Goal: Information Seeking & Learning: Learn about a topic

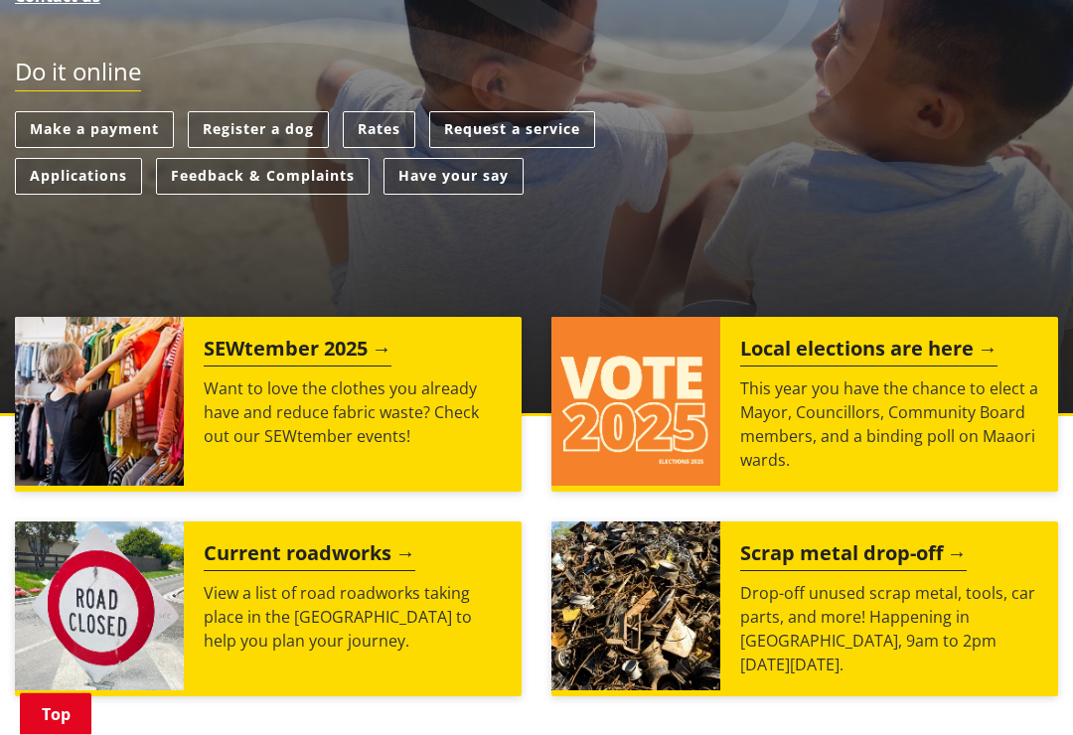
scroll to position [512, 0]
click at [885, 349] on h2 "Local elections are here" at bounding box center [868, 352] width 257 height 30
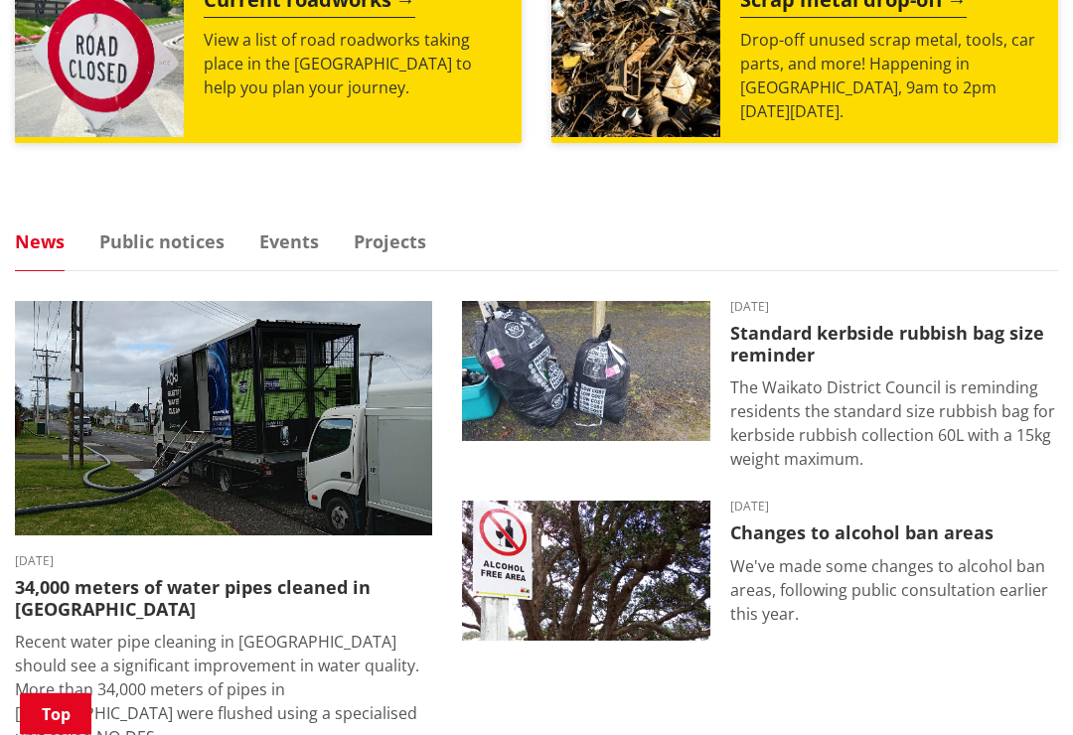
scroll to position [1065, 0]
click at [271, 248] on link "Events" at bounding box center [289, 242] width 60 height 18
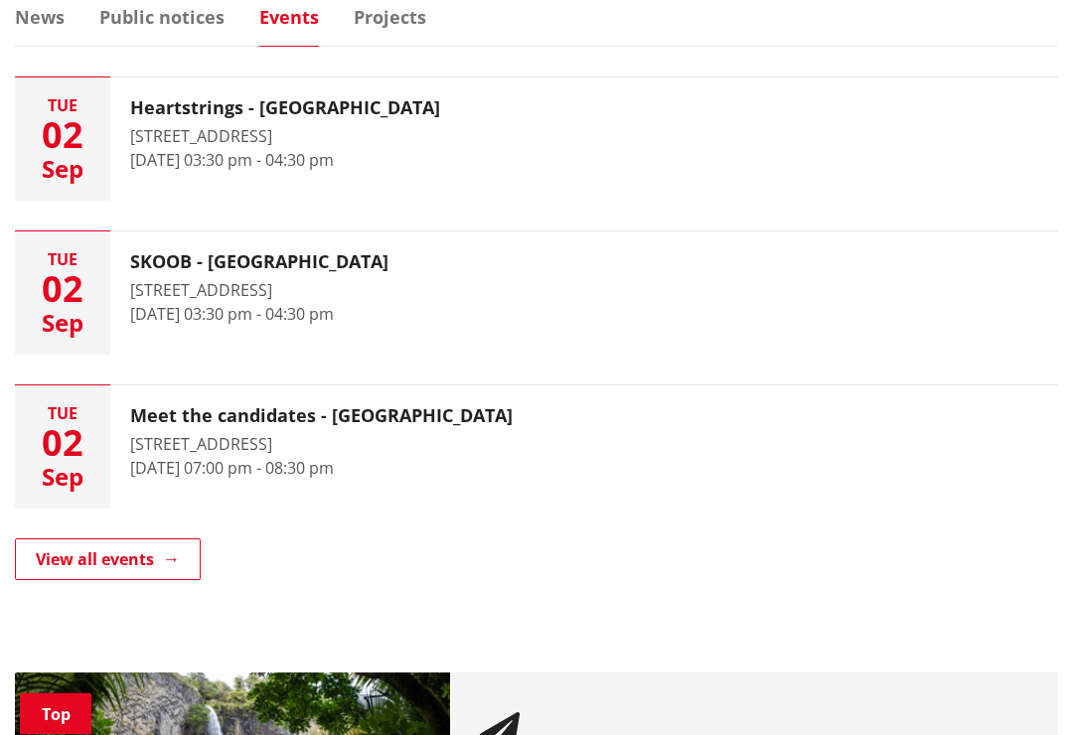
scroll to position [1296, 0]
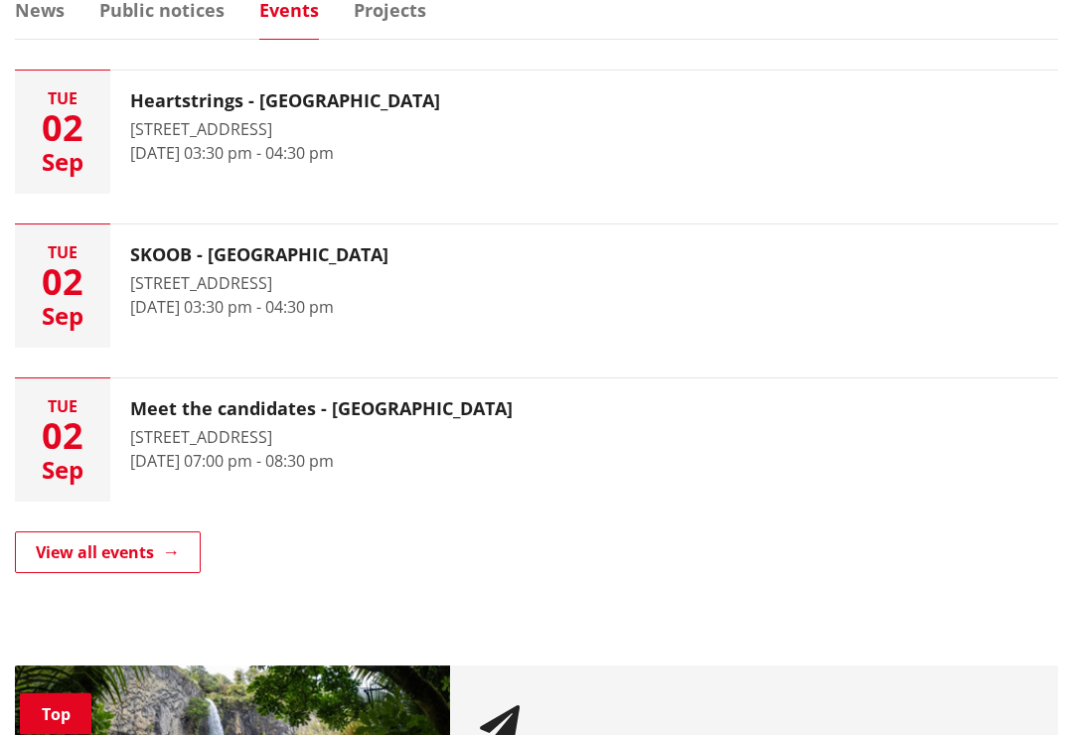
click at [85, 550] on link "View all events" at bounding box center [108, 554] width 186 height 42
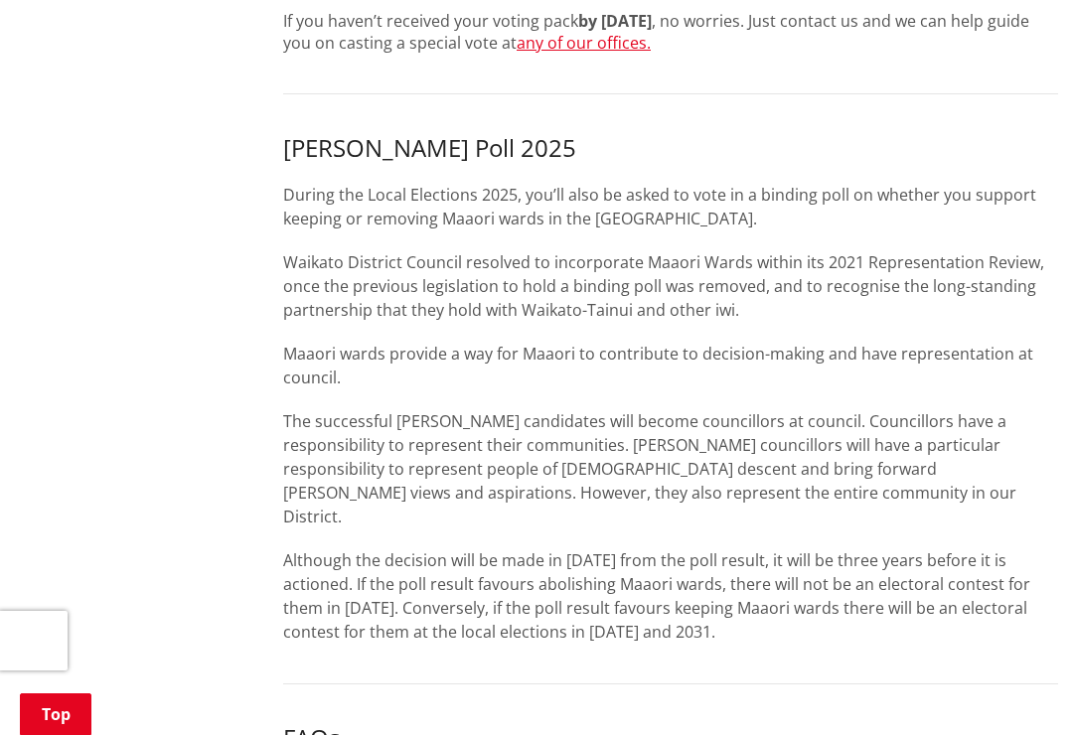
scroll to position [1426, 0]
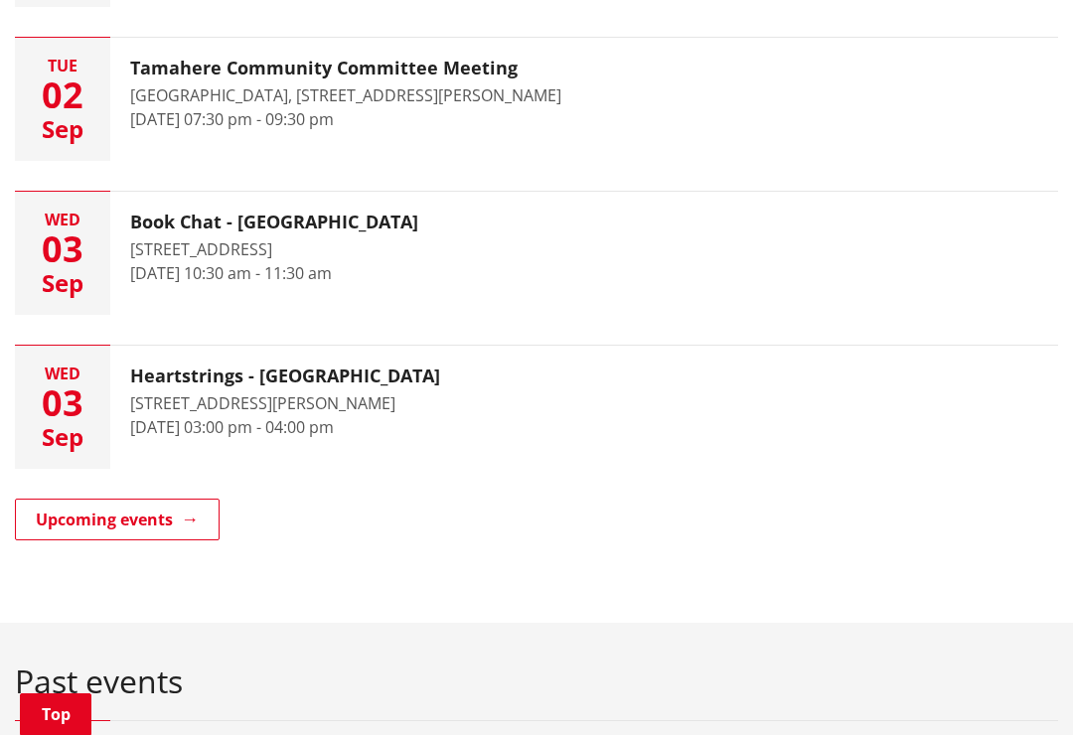
scroll to position [576, 0]
click at [169, 517] on link "Upcoming events" at bounding box center [117, 521] width 205 height 42
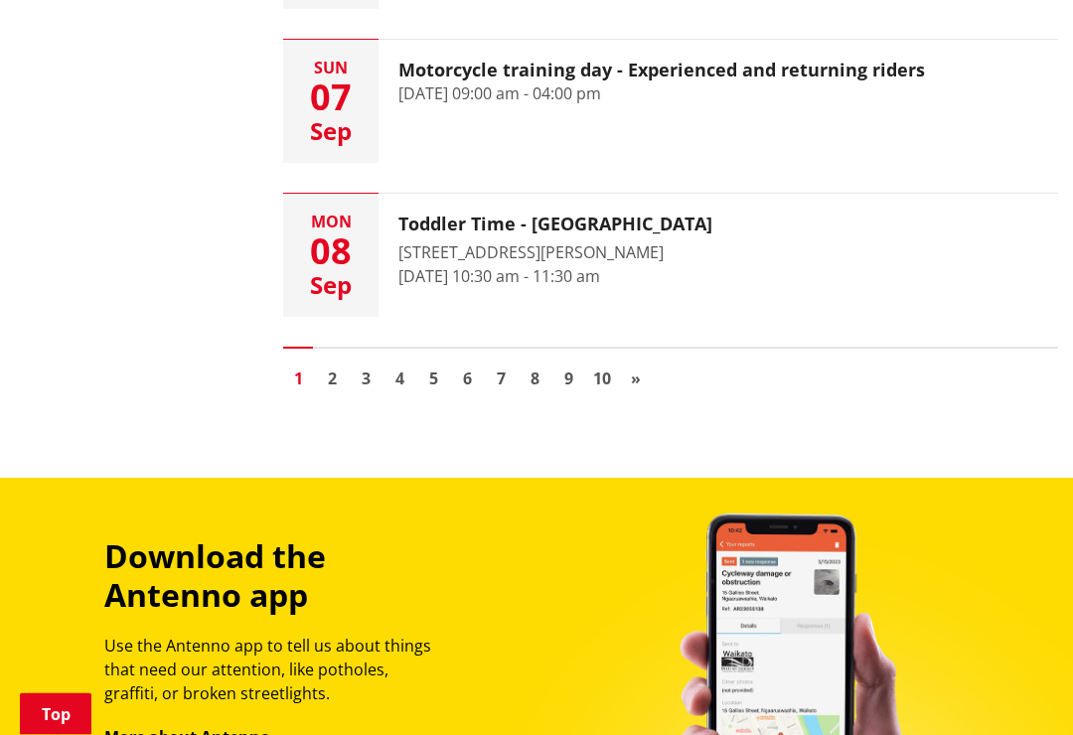
scroll to position [3135, 0]
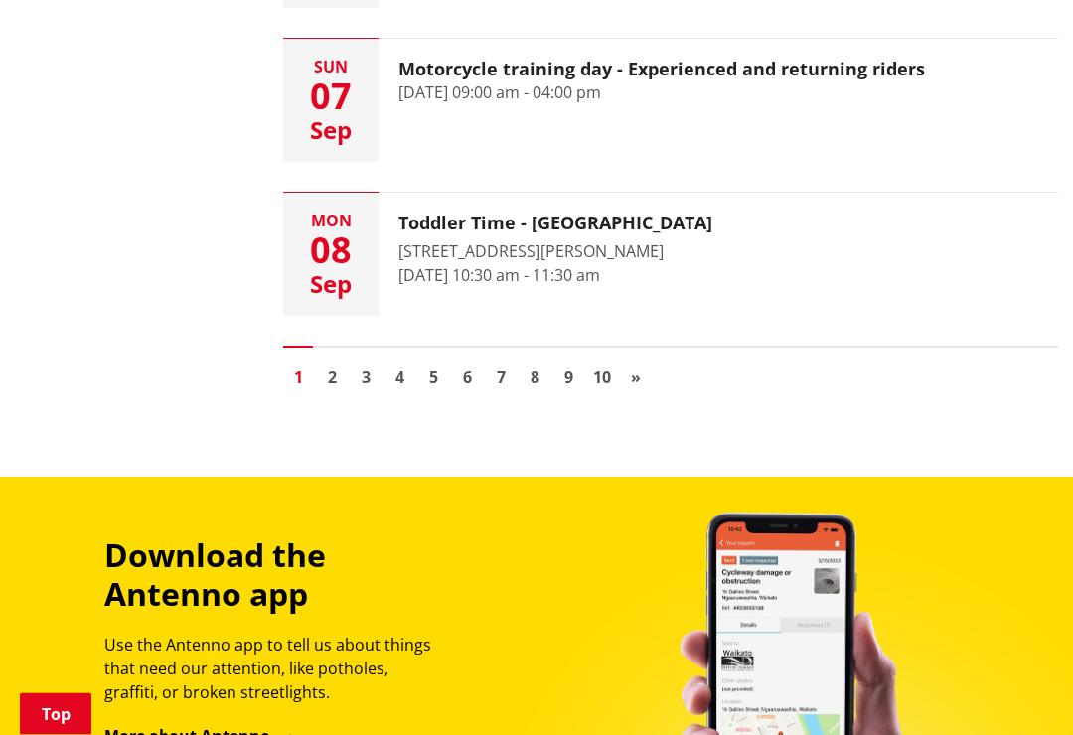
click at [338, 367] on link "2" at bounding box center [332, 379] width 30 height 30
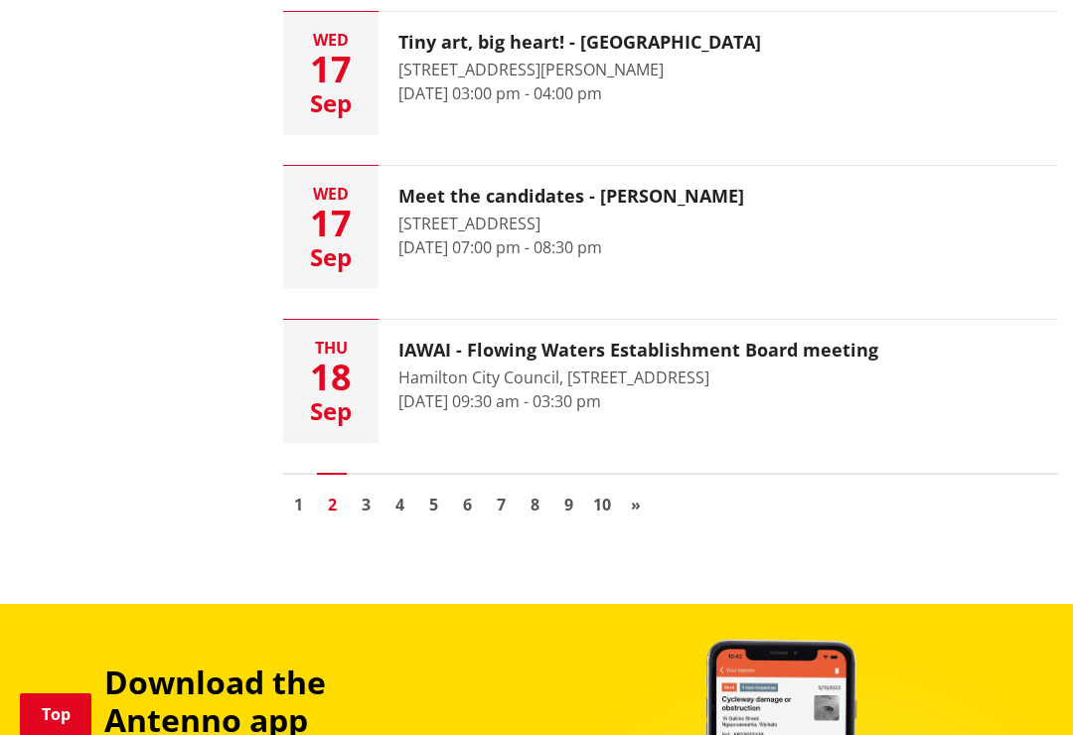
scroll to position [2980, 0]
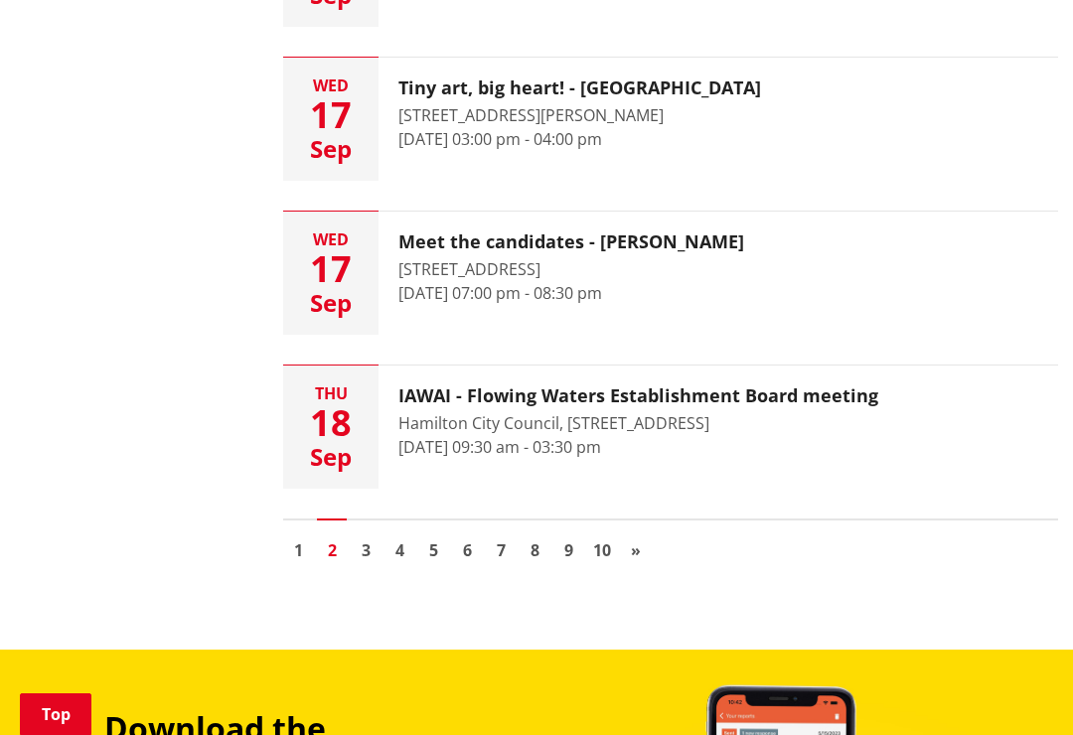
click at [373, 545] on link "3" at bounding box center [366, 551] width 30 height 30
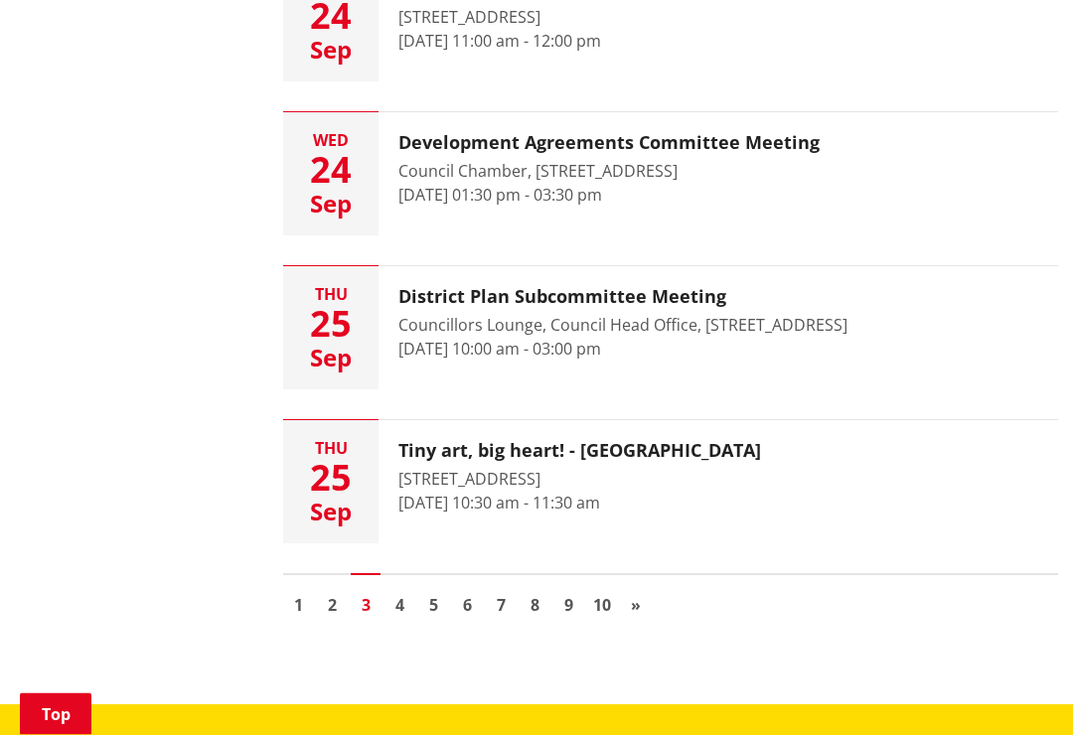
scroll to position [2909, 0]
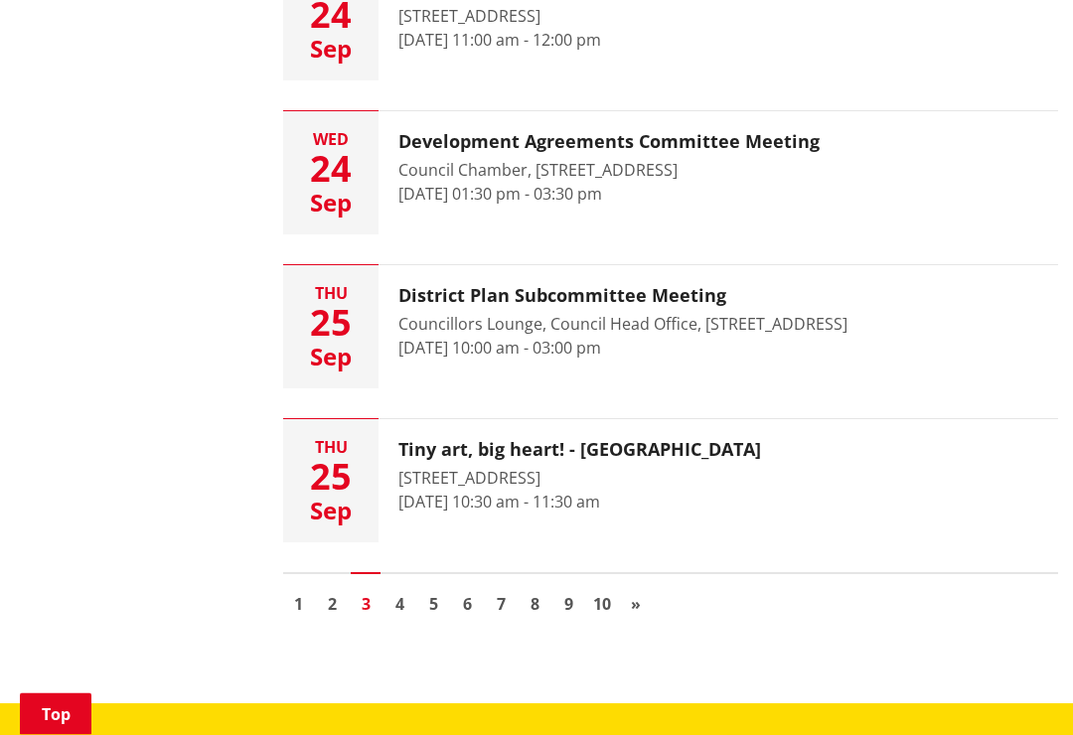
click at [408, 599] on link "4" at bounding box center [400, 605] width 30 height 30
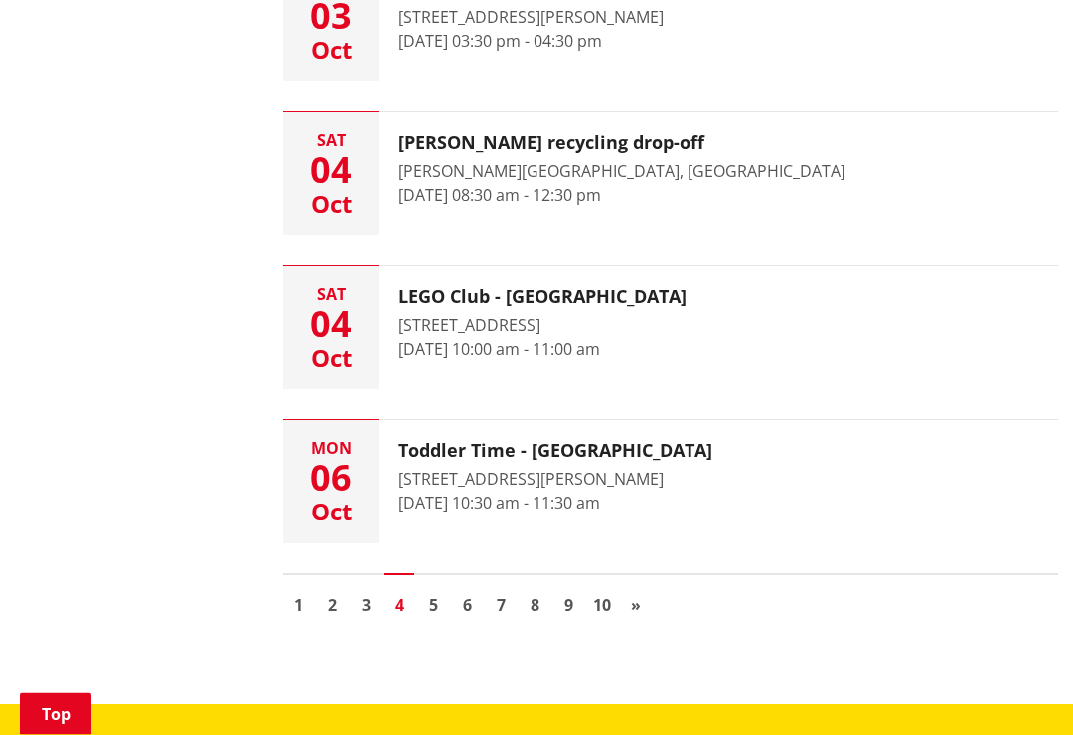
scroll to position [2910, 0]
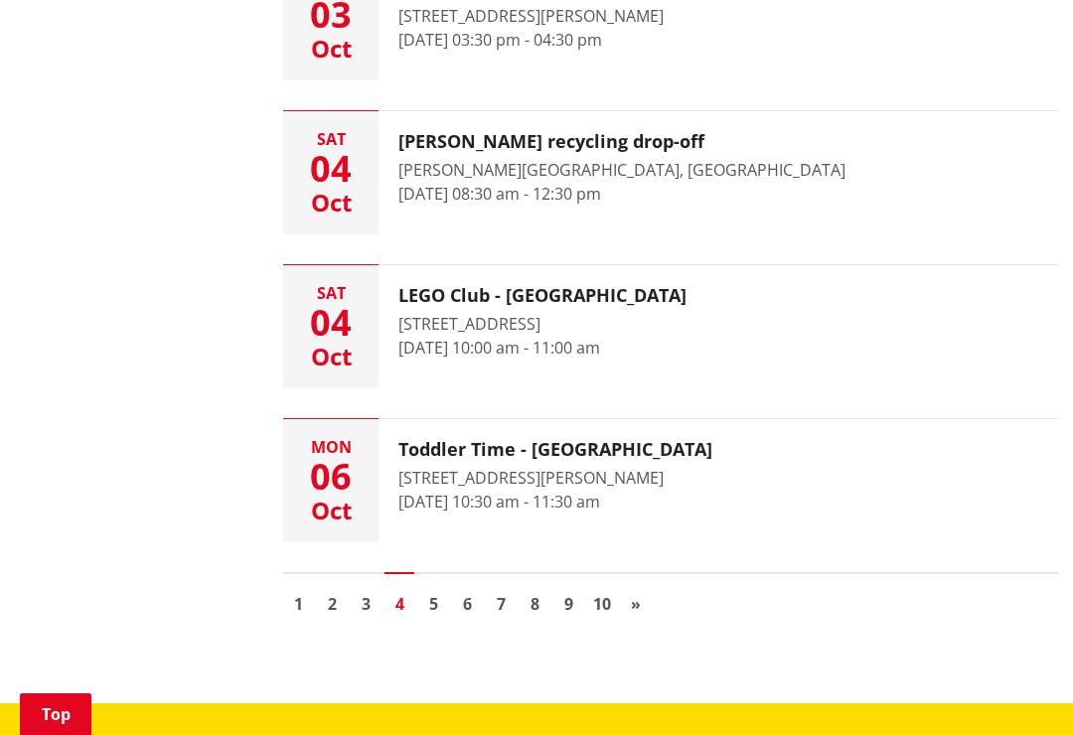
click at [440, 600] on link "5" at bounding box center [433, 604] width 30 height 30
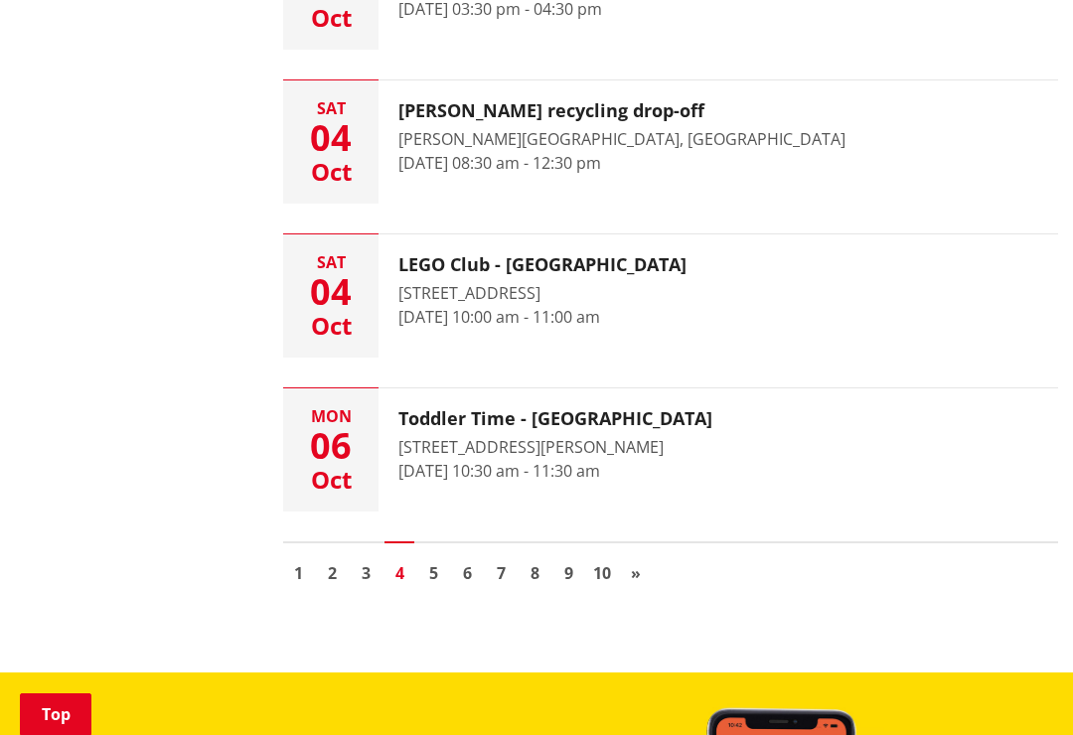
click at [377, 580] on link "3" at bounding box center [366, 574] width 30 height 30
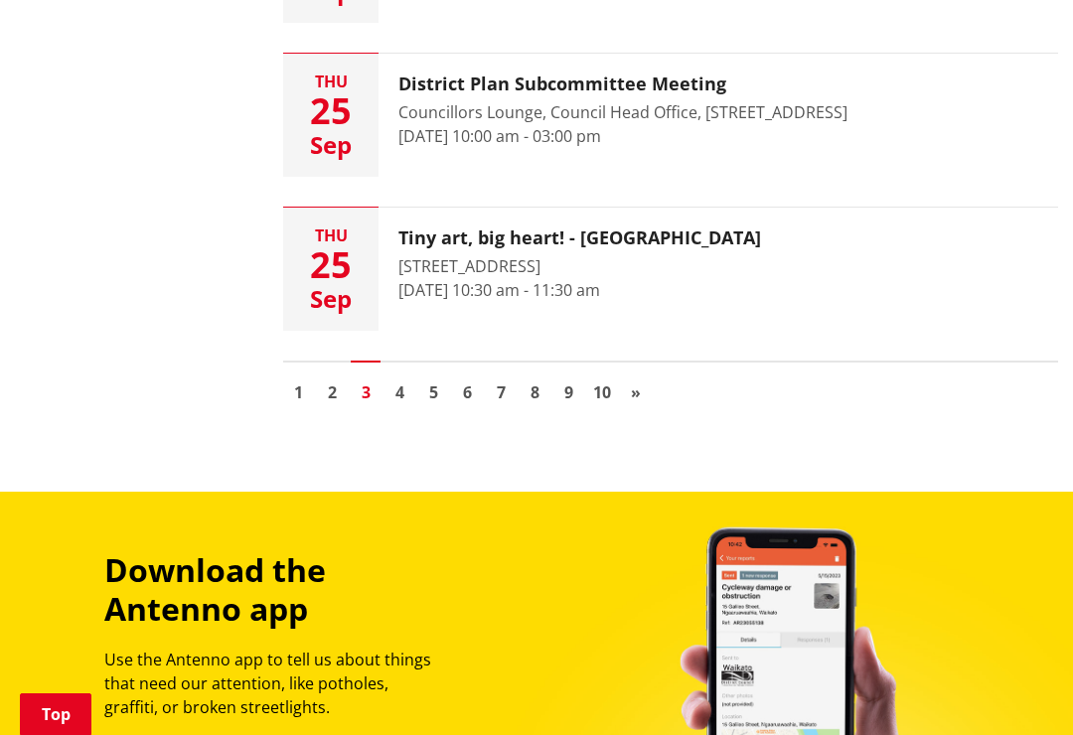
scroll to position [3112, 0]
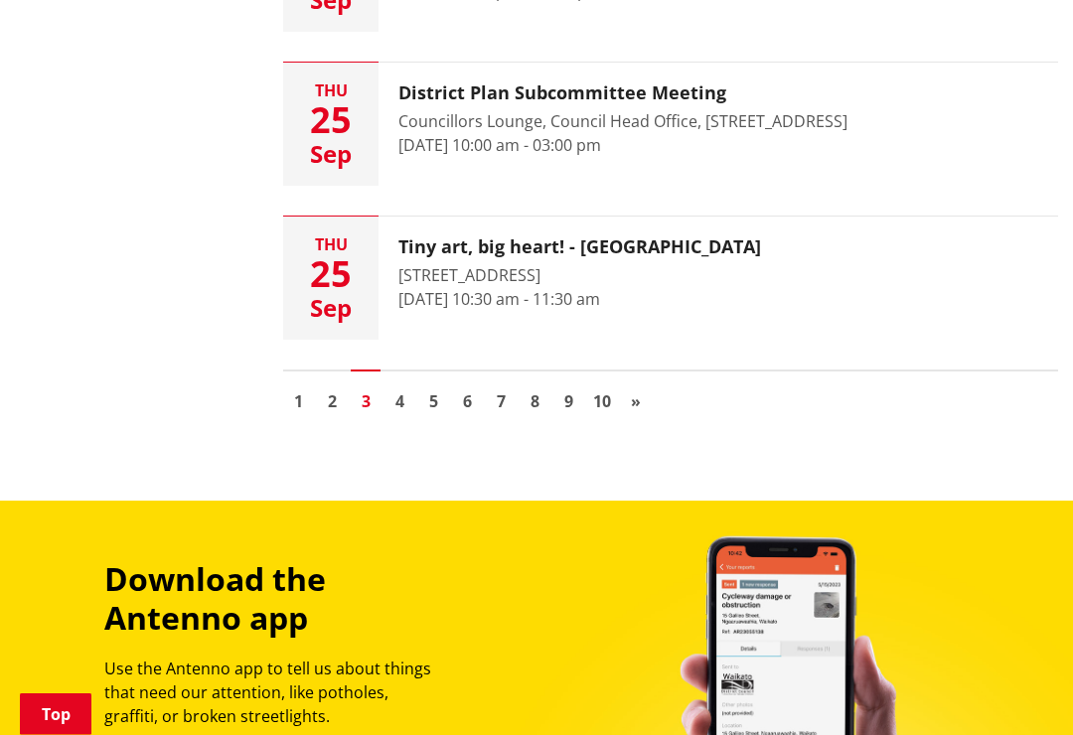
click at [338, 401] on link "2" at bounding box center [332, 403] width 30 height 30
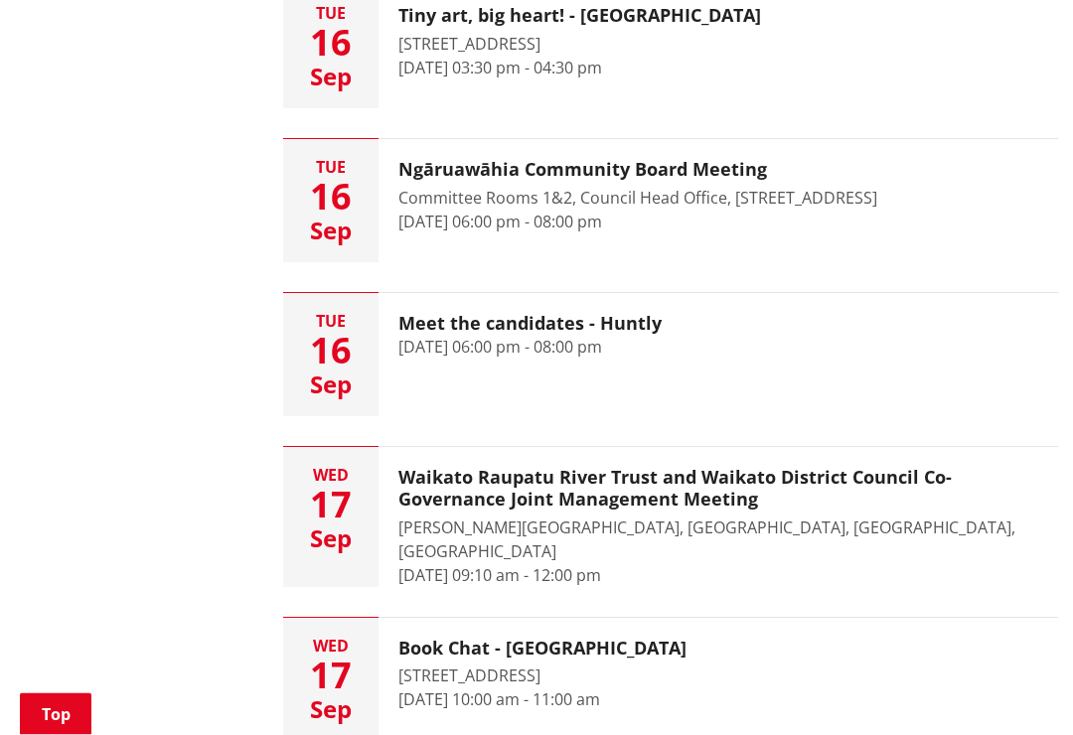
scroll to position [2266, 0]
click at [64, 734] on link "Top" at bounding box center [56, 715] width 72 height 42
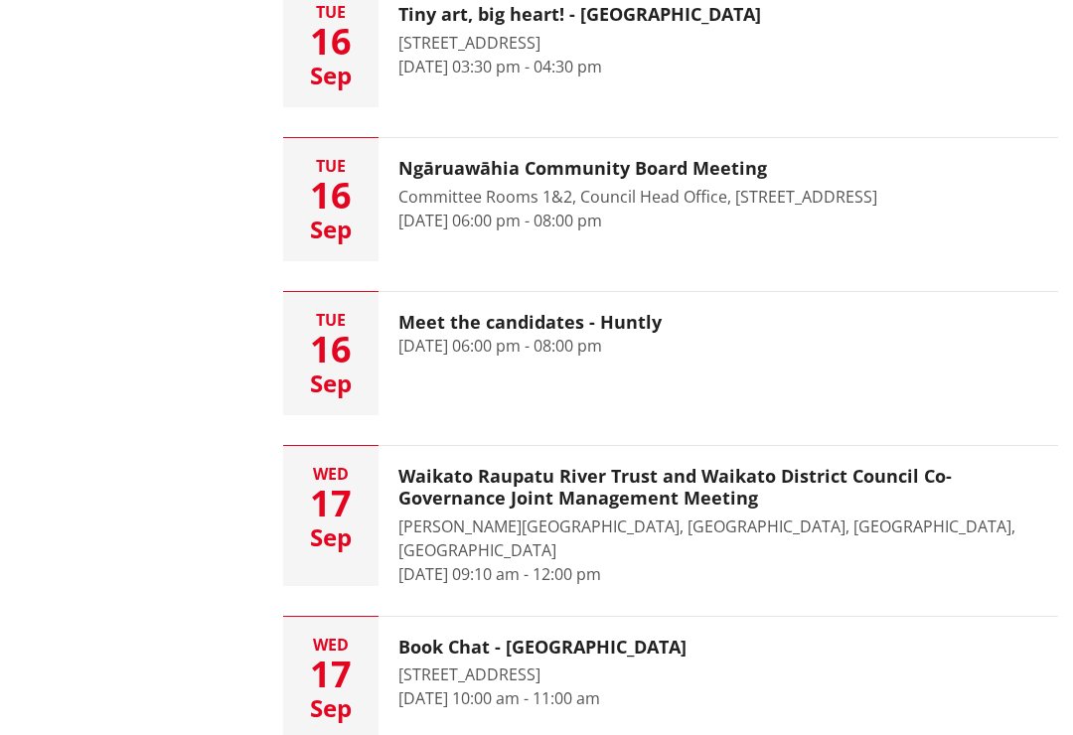
scroll to position [0, 0]
